Goal: Transaction & Acquisition: Purchase product/service

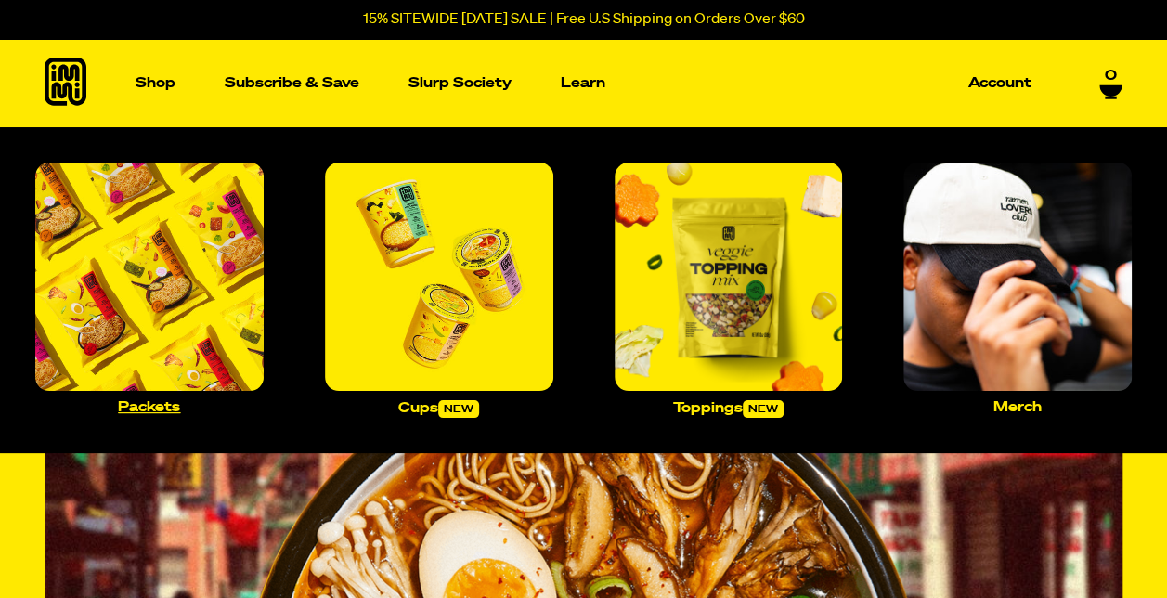
click at [177, 301] on img "Main navigation" at bounding box center [149, 276] width 228 height 228
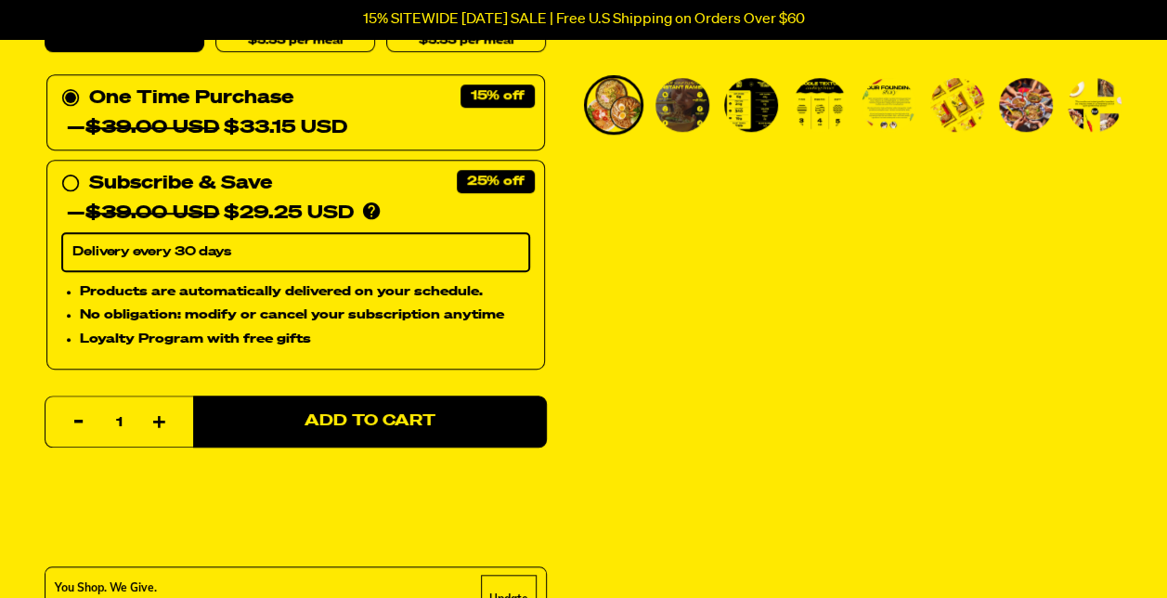
scroll to position [609, 0]
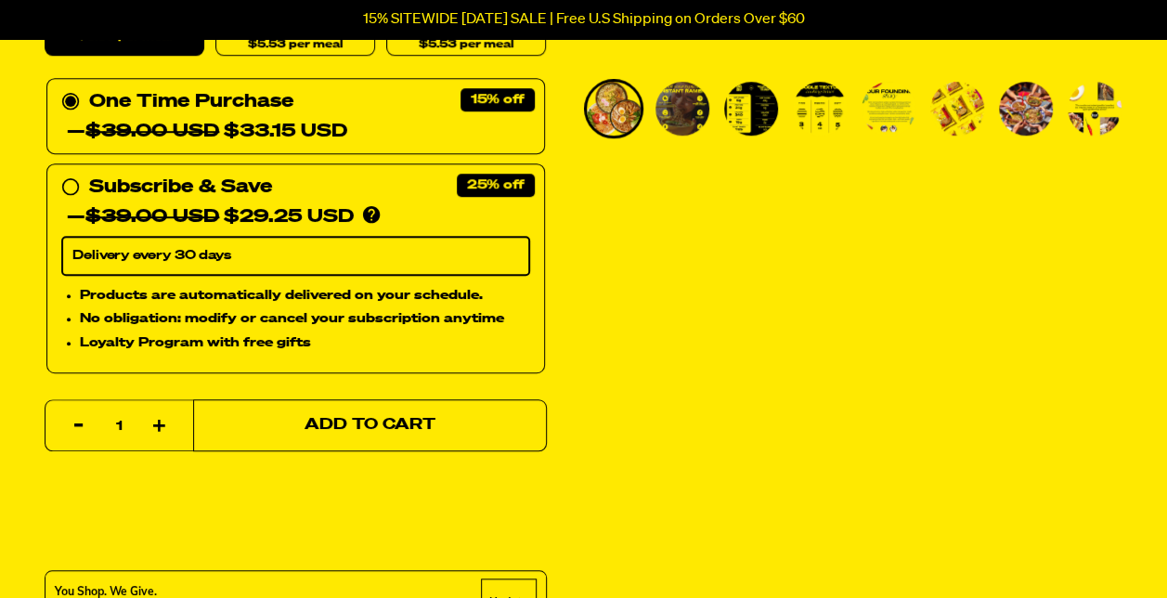
click at [394, 425] on span "Add to Cart" at bounding box center [369, 426] width 131 height 16
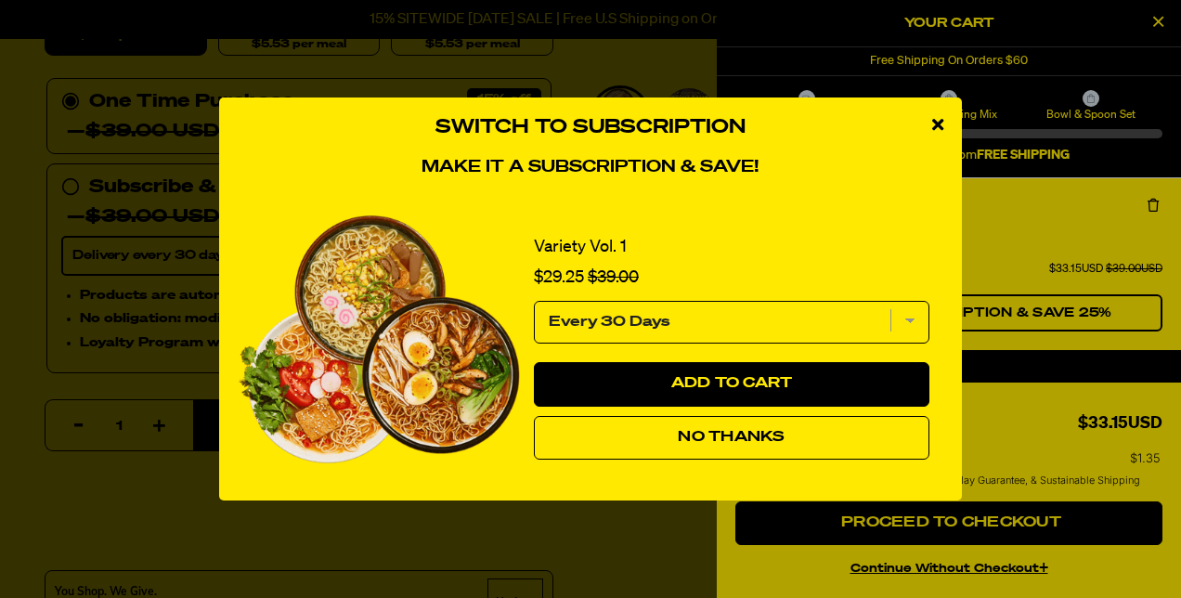
click at [717, 439] on span "No Thanks" at bounding box center [731, 437] width 107 height 15
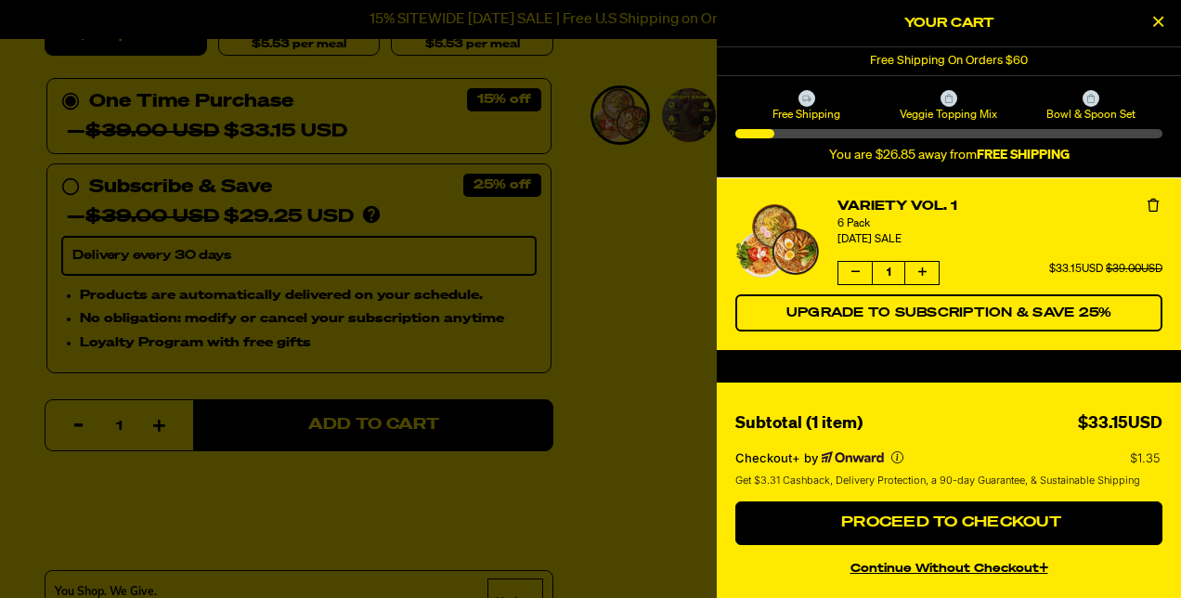
click at [591, 351] on div at bounding box center [590, 299] width 1181 height 598
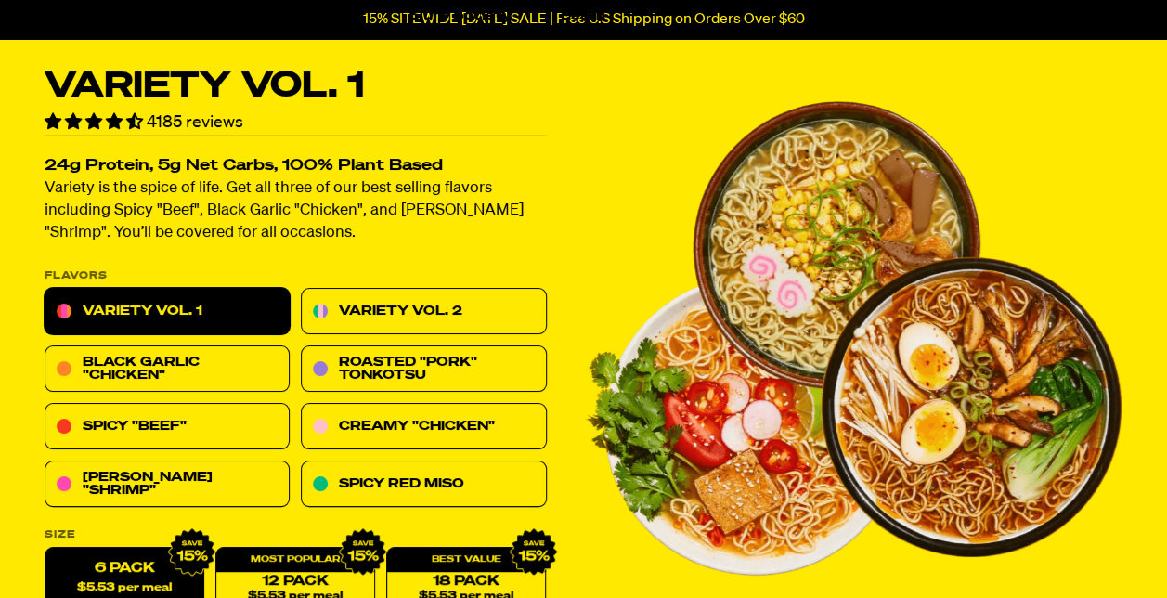
scroll to position [0, 0]
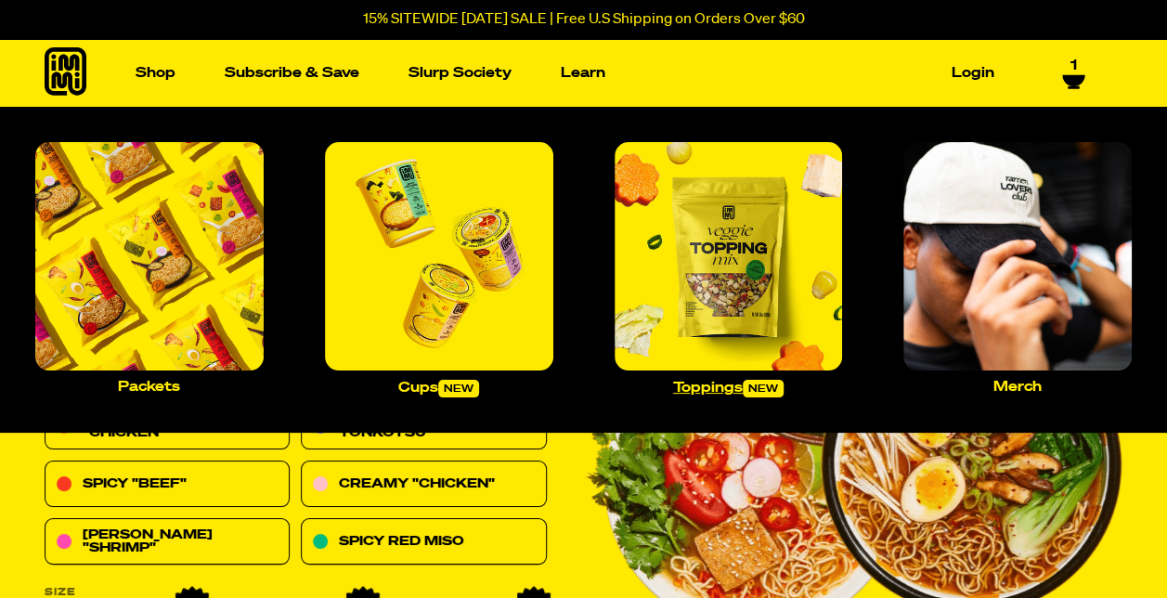
click at [691, 278] on img "Main navigation" at bounding box center [728, 256] width 228 height 228
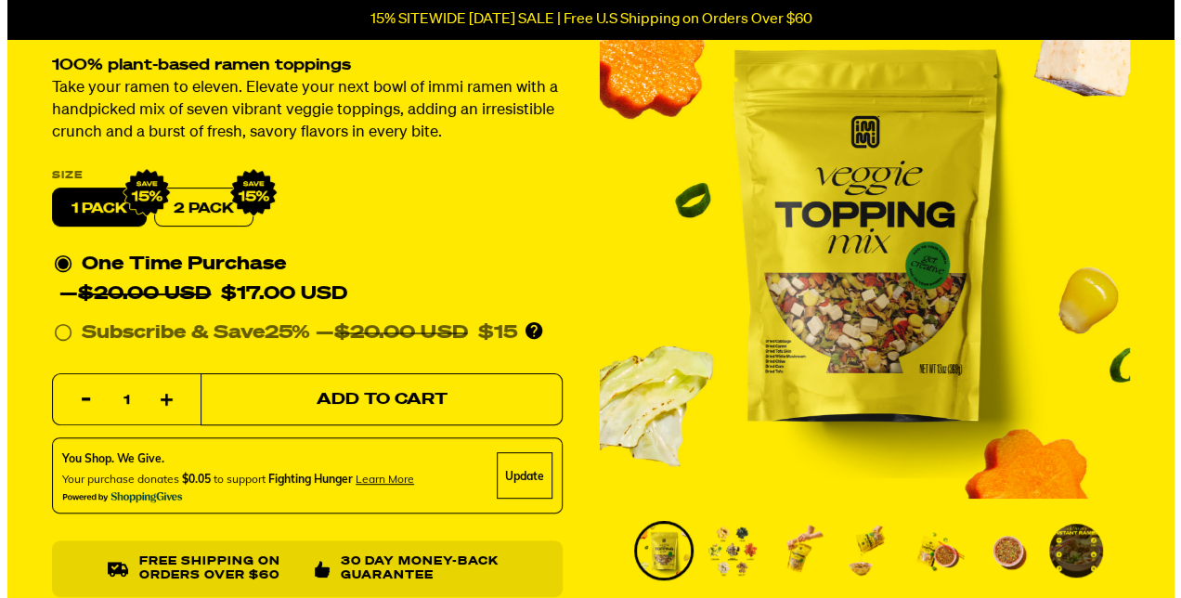
scroll to position [155, 0]
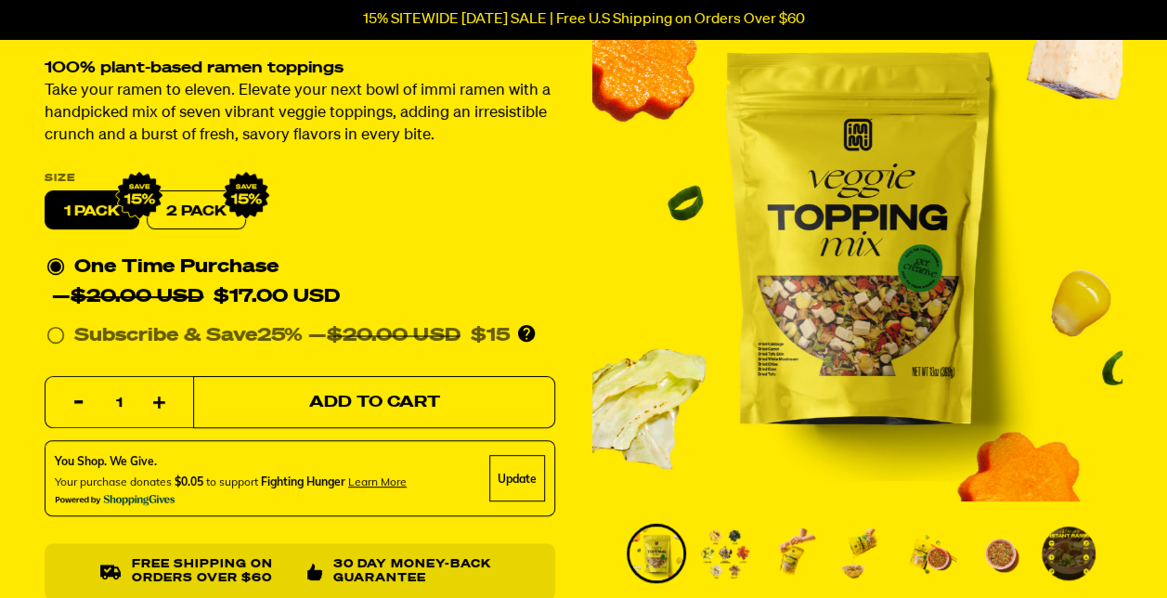
click at [397, 405] on span "Add to Cart" at bounding box center [374, 402] width 131 height 16
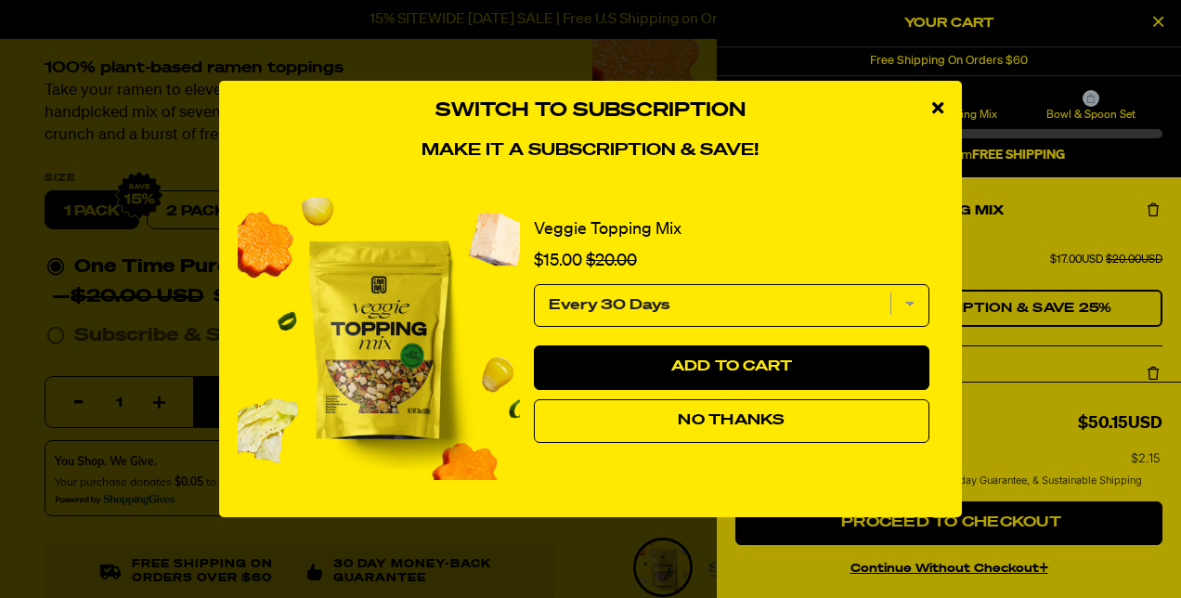
click at [934, 106] on icon "close modal" at bounding box center [937, 107] width 11 height 17
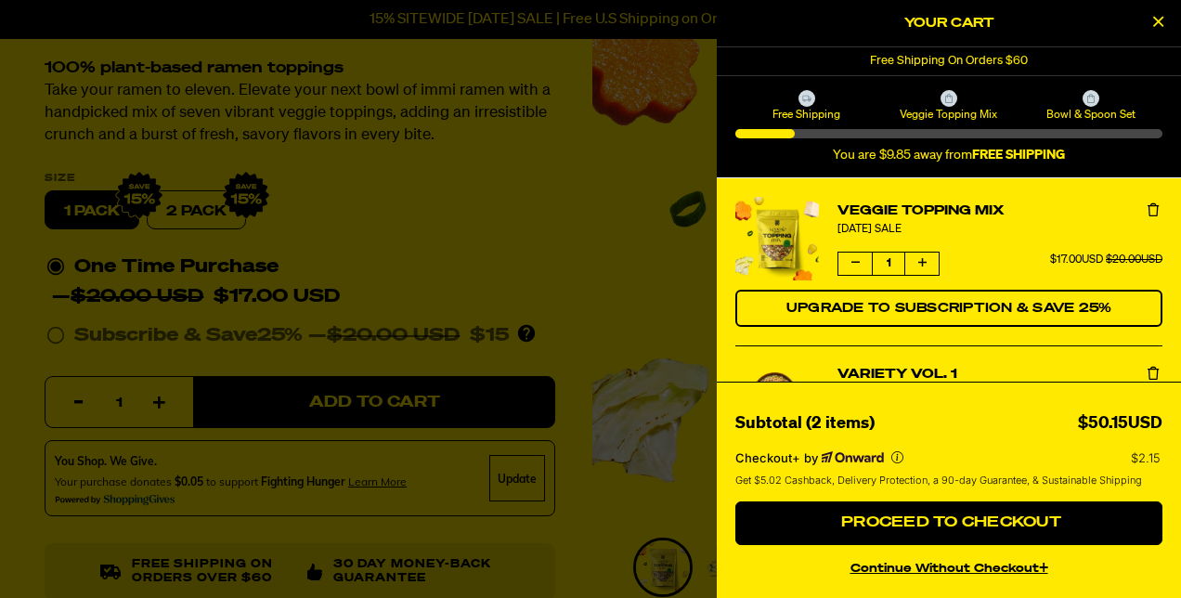
scroll to position [0, 0]
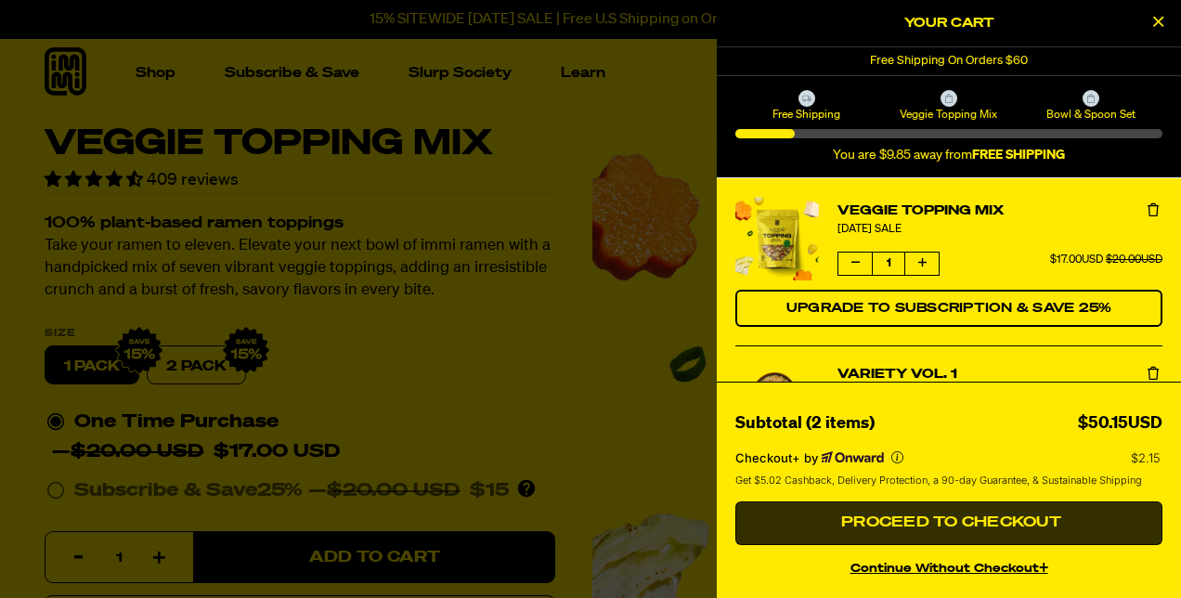
click at [952, 522] on span "Proceed to Checkout" at bounding box center [948, 522] width 225 height 15
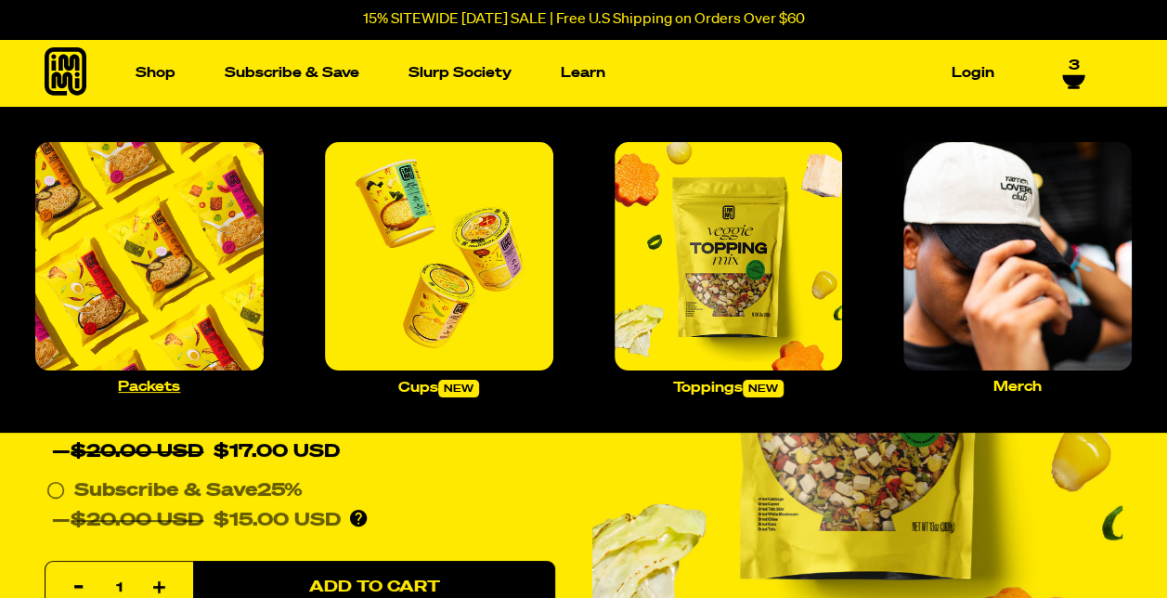
click at [239, 239] on img "Main navigation" at bounding box center [149, 256] width 228 height 228
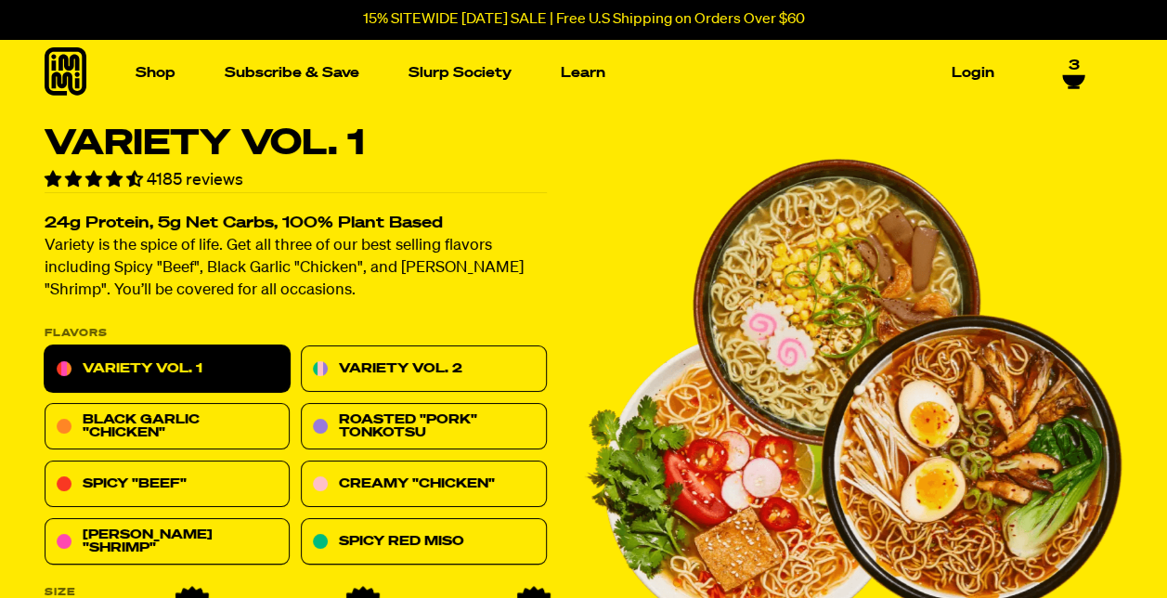
click at [1066, 75] on icon at bounding box center [1073, 80] width 22 height 11
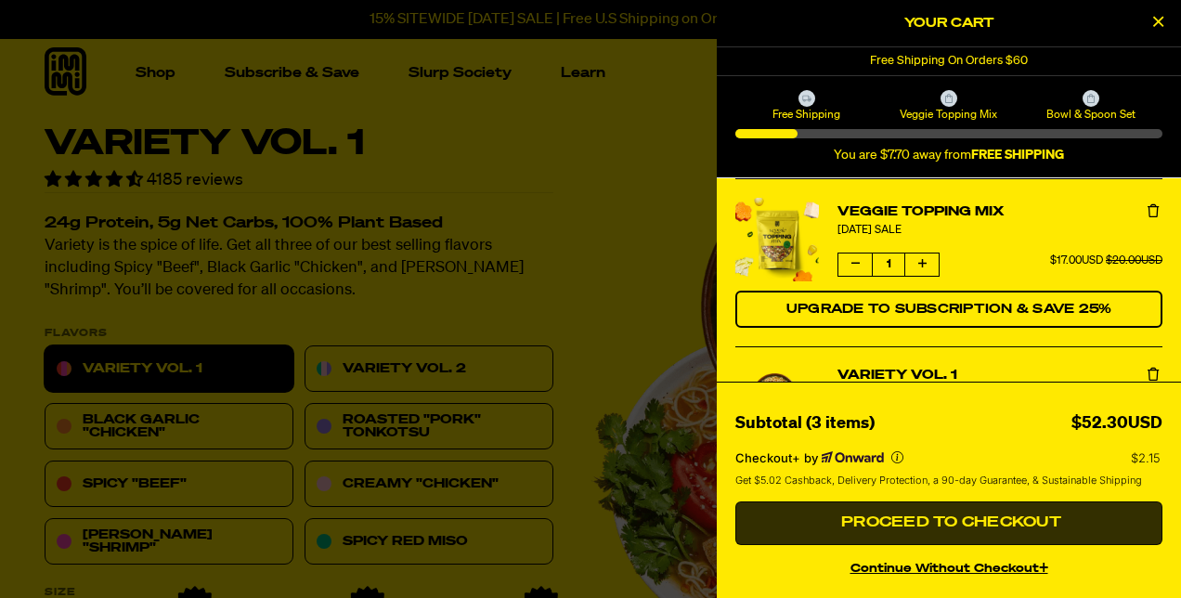
click at [991, 523] on span "Proceed to Checkout" at bounding box center [948, 522] width 225 height 15
